Goal: Information Seeking & Learning: Learn about a topic

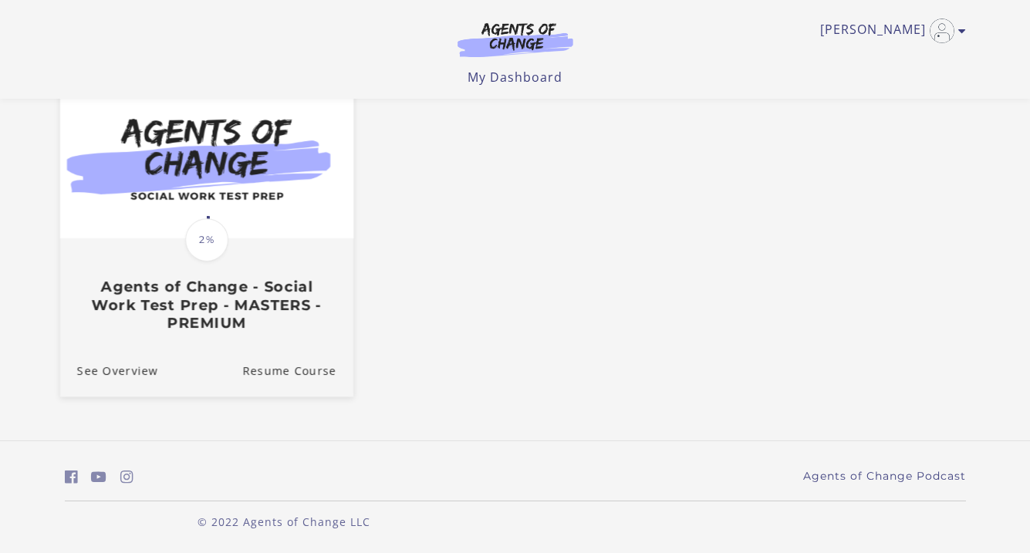
scroll to position [155, 0]
click at [297, 240] on div at bounding box center [205, 160] width 293 height 160
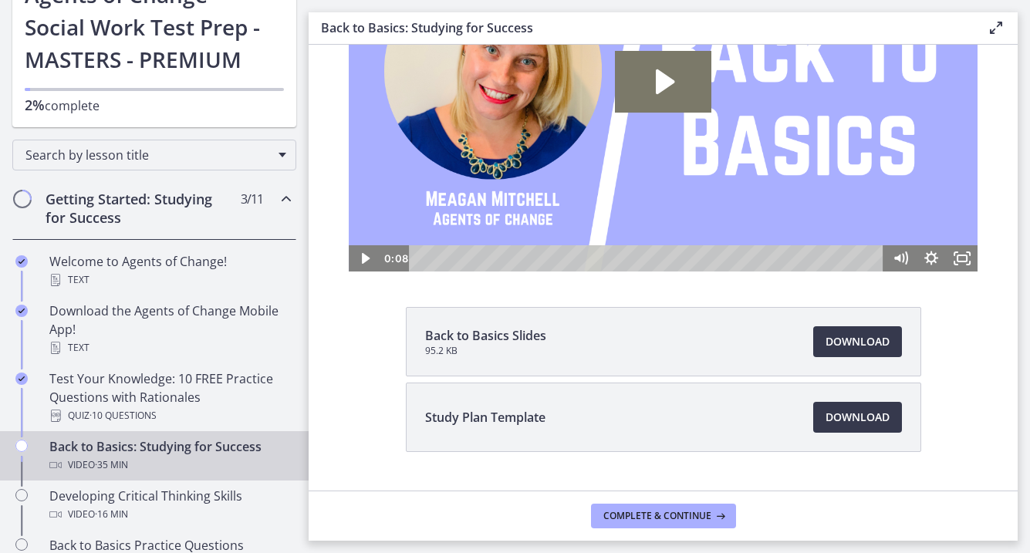
scroll to position [135, 0]
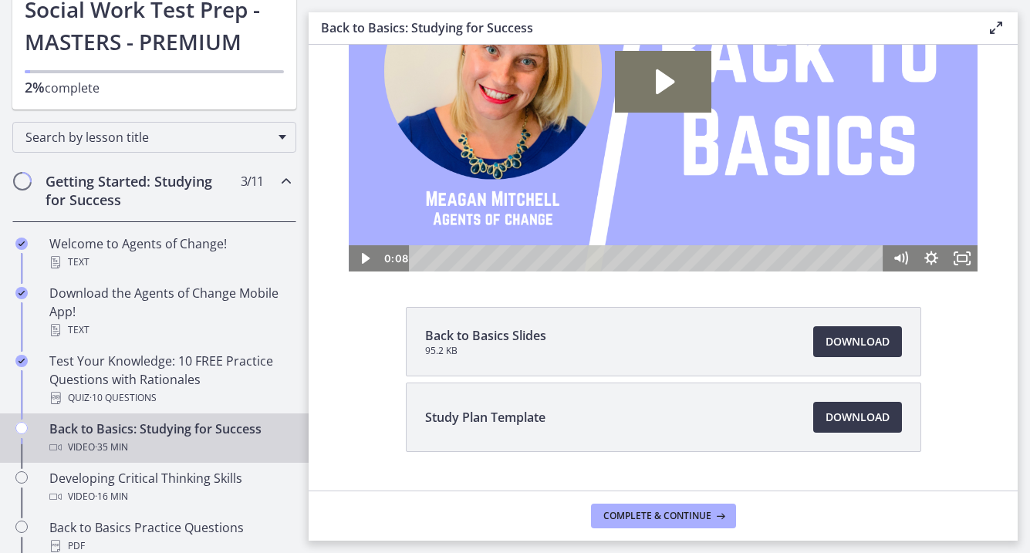
click at [188, 437] on div "Back to Basics: Studying for Success Video · 35 min" at bounding box center [169, 438] width 241 height 37
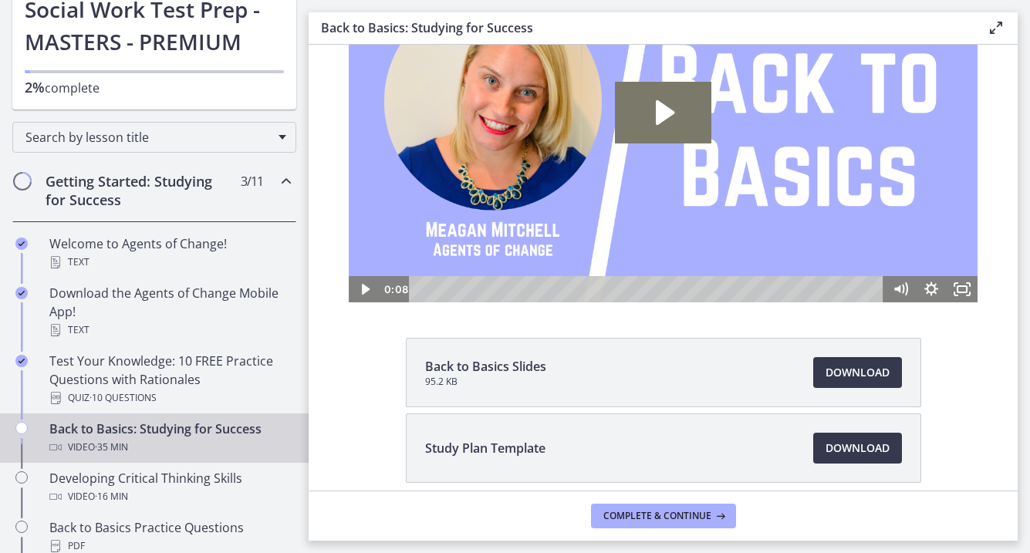
scroll to position [90, 0]
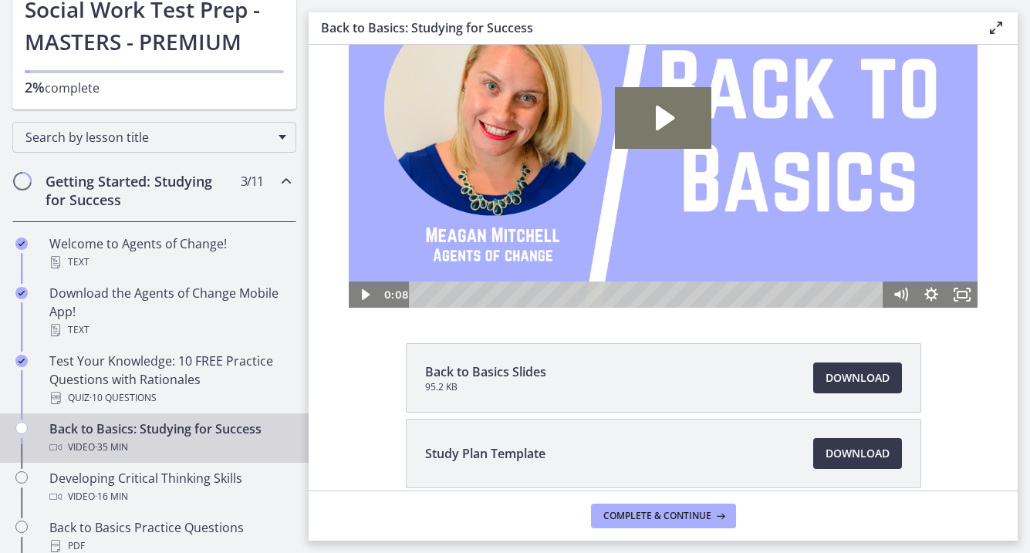
click at [801, 455] on div "Download Opens in a new window" at bounding box center [848, 453] width 107 height 31
click at [832, 451] on span "Download Opens in a new window" at bounding box center [858, 453] width 64 height 19
click at [370, 298] on icon "Play Video" at bounding box center [365, 295] width 31 height 26
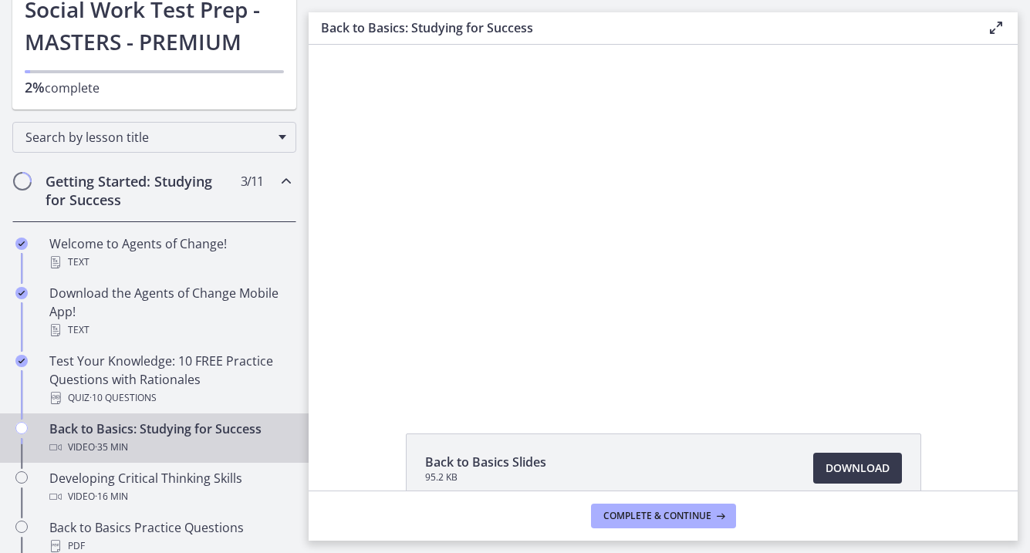
scroll to position [0, 0]
click at [878, 471] on span "Download Opens in a new window" at bounding box center [858, 468] width 64 height 19
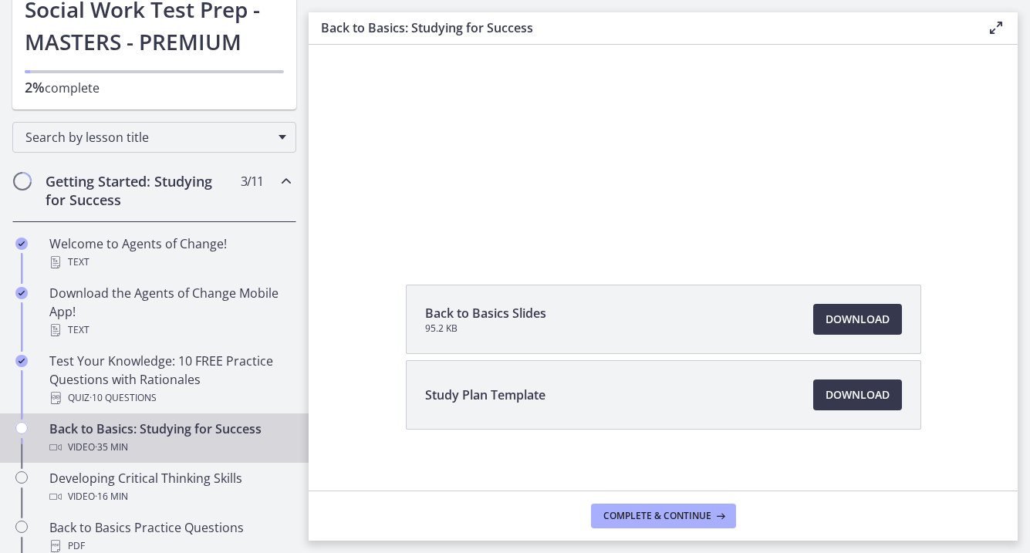
scroll to position [154, 0]
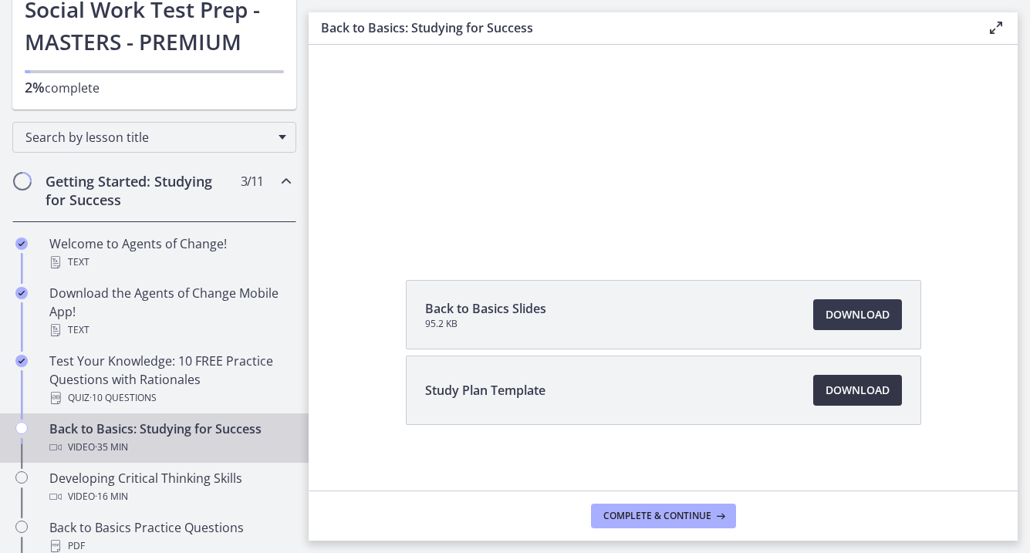
click at [870, 393] on span "Download Opens in a new window" at bounding box center [858, 390] width 64 height 19
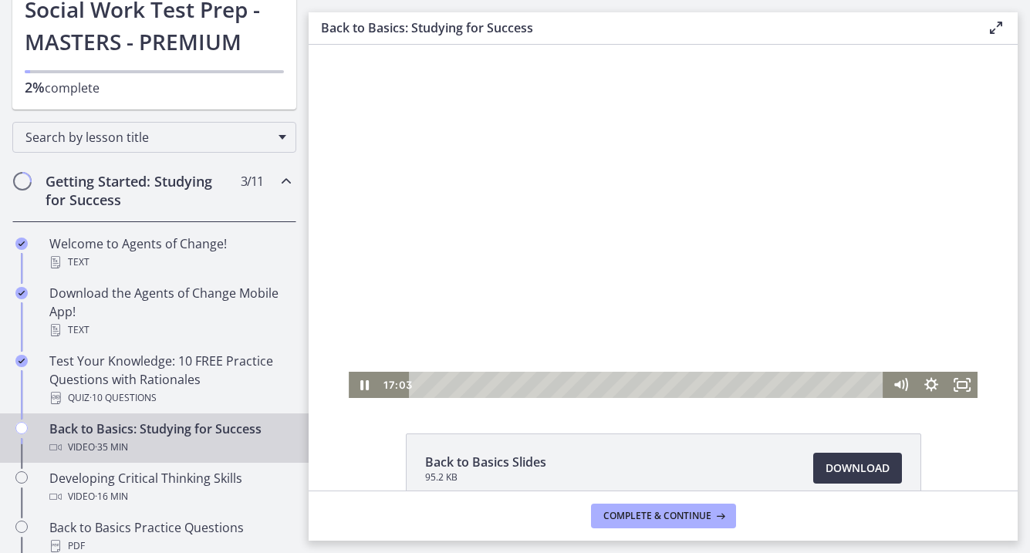
scroll to position [0, 0]
click at [364, 393] on icon "Pause" at bounding box center [364, 385] width 31 height 26
click at [363, 389] on icon "Play Video" at bounding box center [366, 385] width 8 height 11
click at [361, 384] on icon "Pause" at bounding box center [365, 386] width 10 height 12
click at [365, 387] on icon "Play Video" at bounding box center [365, 385] width 9 height 13
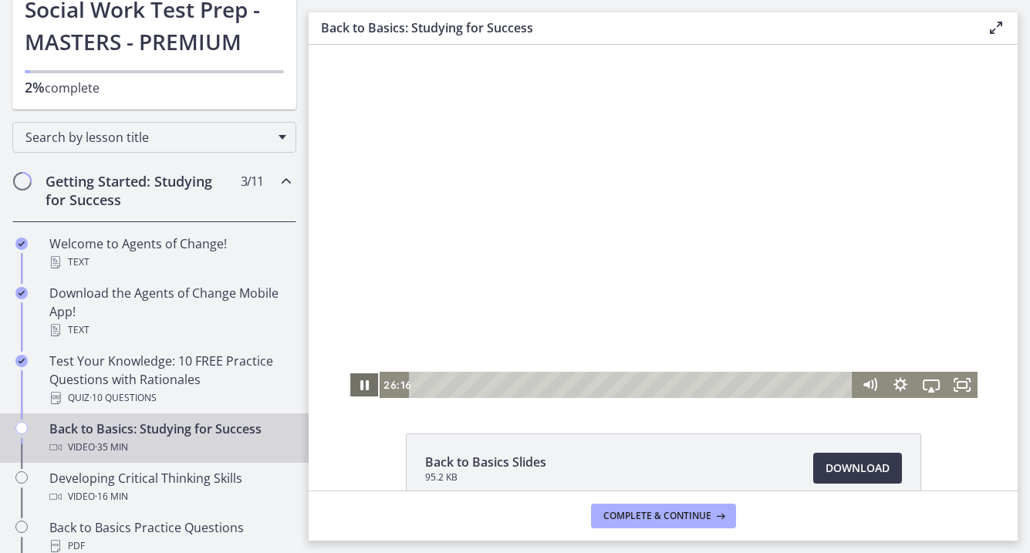
click at [373, 385] on icon "Pause" at bounding box center [364, 385] width 31 height 26
click at [373, 385] on icon "Play Video" at bounding box center [365, 385] width 31 height 26
click at [364, 384] on icon "Pause" at bounding box center [364, 385] width 31 height 26
click at [370, 387] on icon "Play Video" at bounding box center [365, 386] width 37 height 32
click at [374, 387] on icon "Pause" at bounding box center [364, 386] width 37 height 32
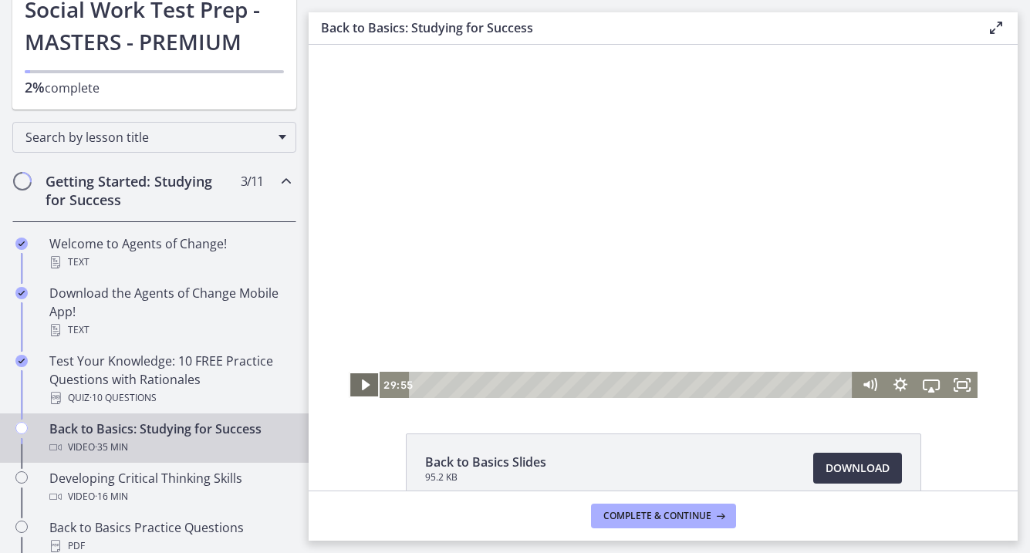
click at [374, 387] on icon "Play Video" at bounding box center [365, 385] width 31 height 26
click at [374, 388] on icon "Pause" at bounding box center [364, 385] width 31 height 26
click at [374, 388] on icon "Play Video" at bounding box center [365, 385] width 31 height 26
click at [372, 380] on icon "Pause" at bounding box center [364, 386] width 37 height 32
click at [358, 383] on icon "Play Video" at bounding box center [365, 386] width 37 height 32
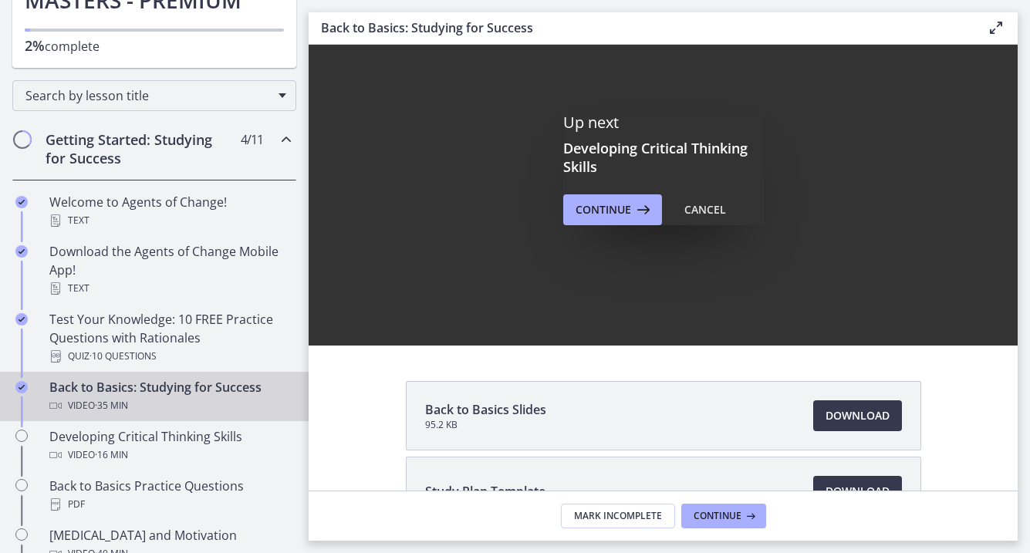
scroll to position [54, 0]
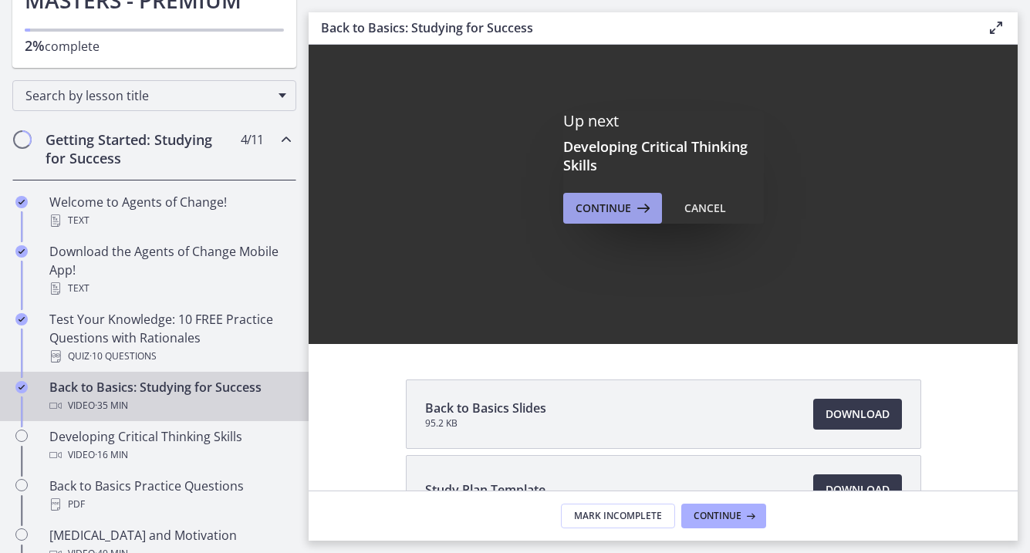
click at [591, 210] on span "Continue" at bounding box center [604, 208] width 56 height 19
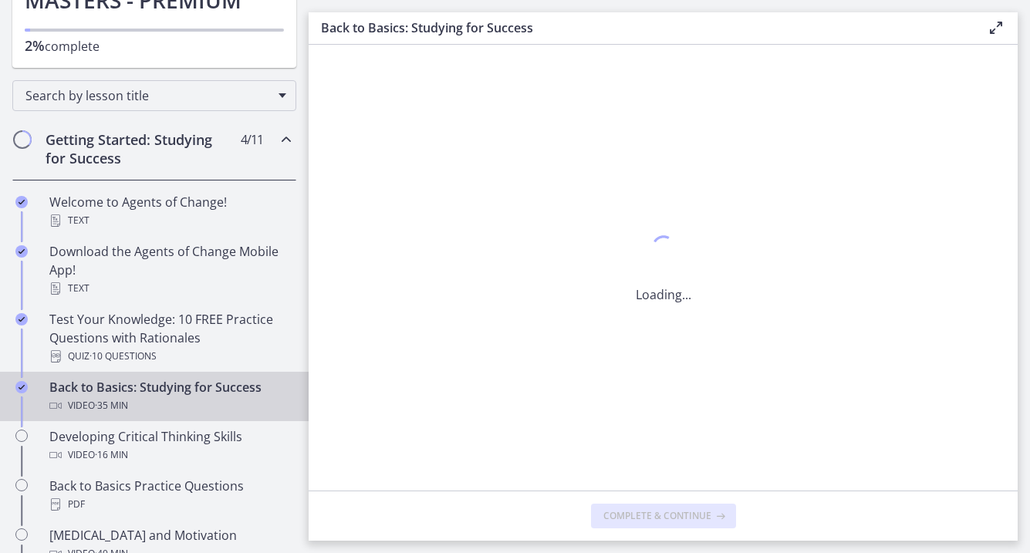
scroll to position [0, 0]
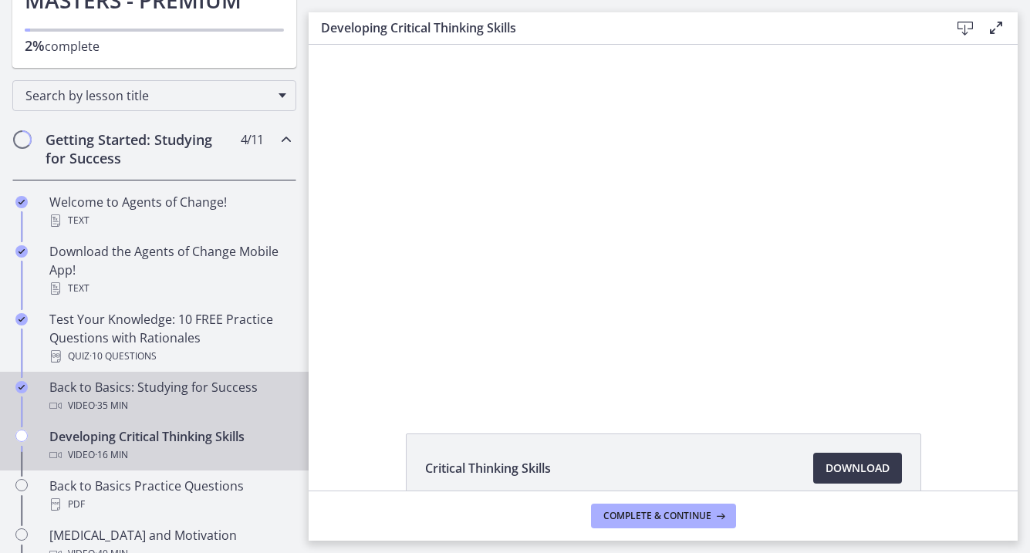
click at [148, 397] on div "Video · 35 min" at bounding box center [169, 406] width 241 height 19
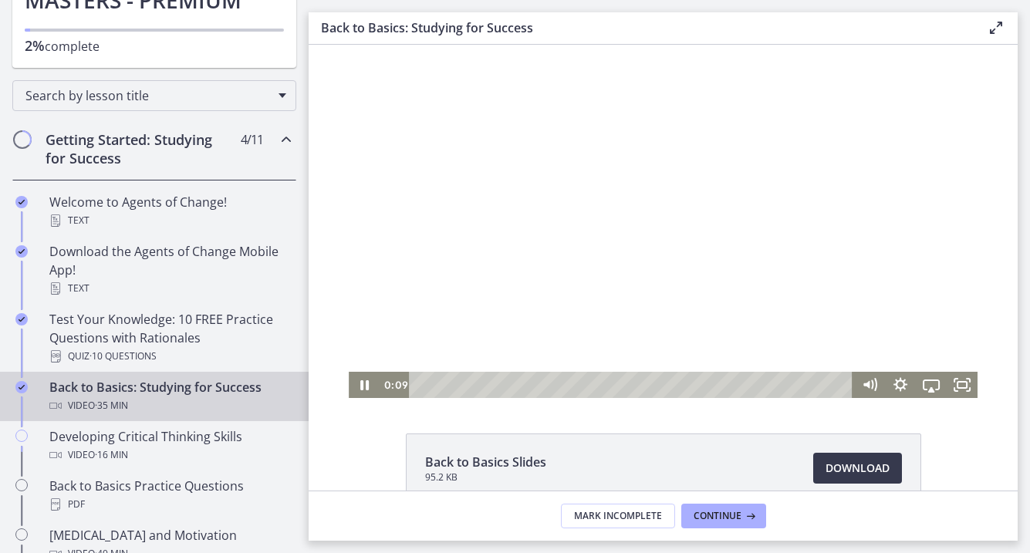
click at [566, 342] on div at bounding box center [663, 221] width 628 height 353
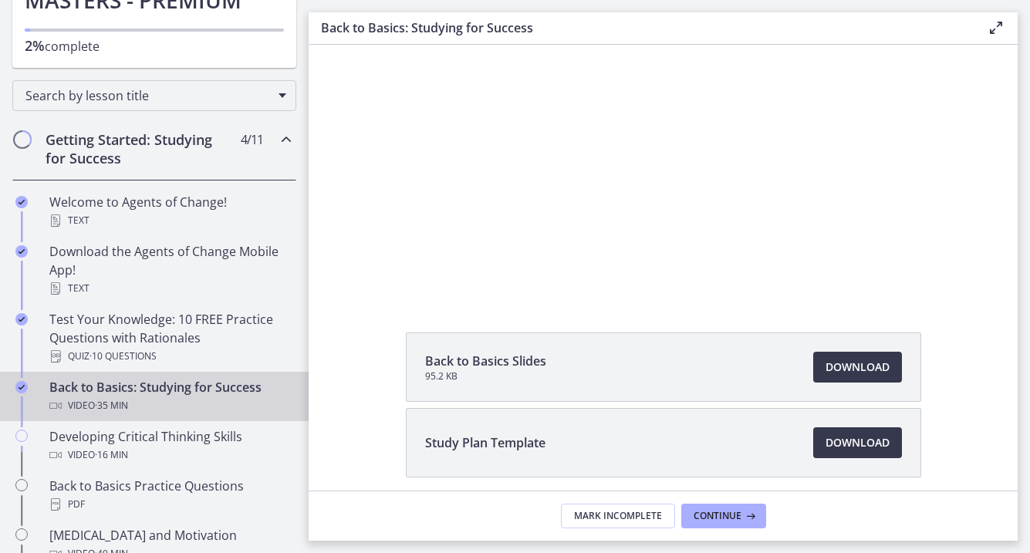
scroll to position [117, 0]
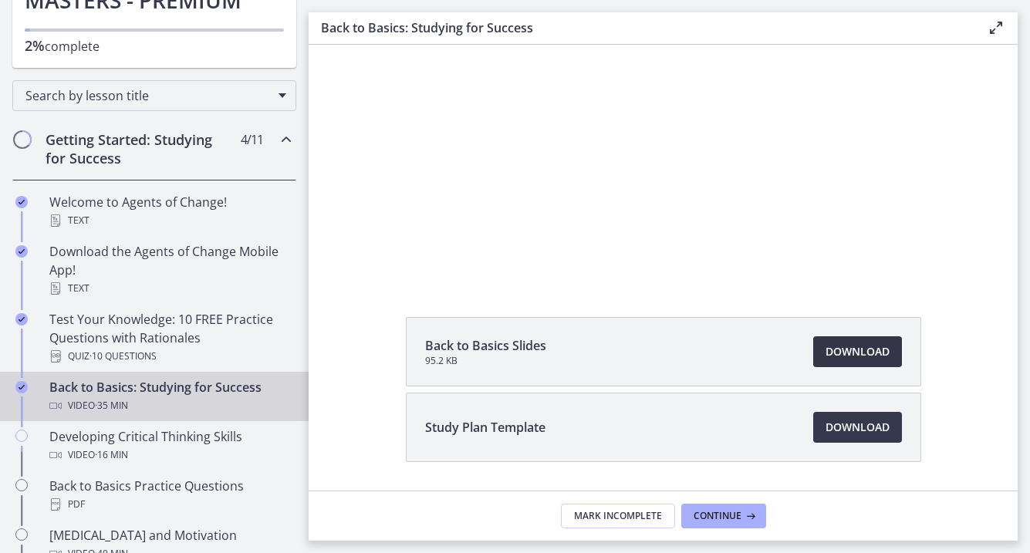
click at [853, 346] on span "Download Opens in a new window" at bounding box center [858, 352] width 64 height 19
